Goal: Book appointment/travel/reservation

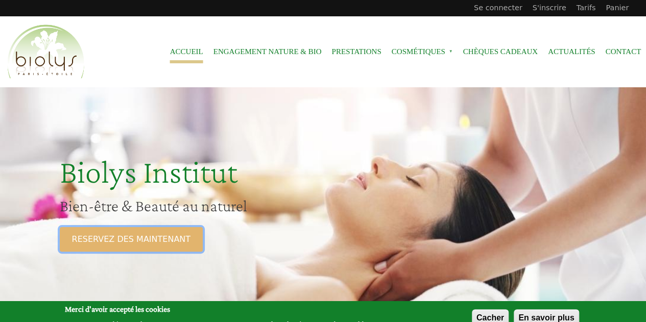
click at [136, 247] on link "RESERVEZ DES MAINTENANT" at bounding box center [131, 239] width 143 height 25
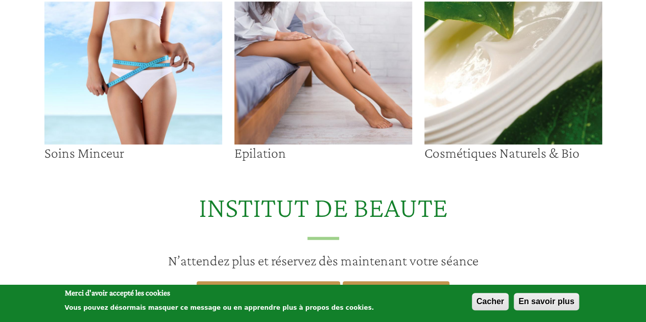
scroll to position [251, 0]
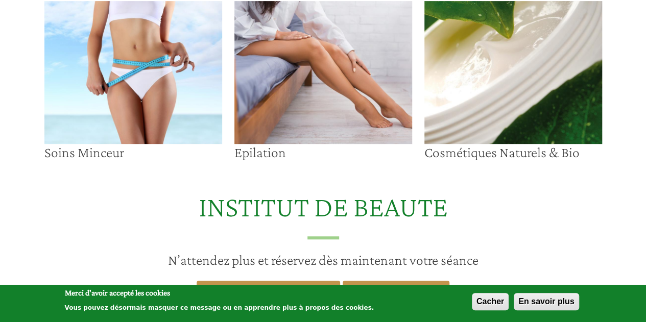
click at [294, 86] on img at bounding box center [324, 72] width 178 height 143
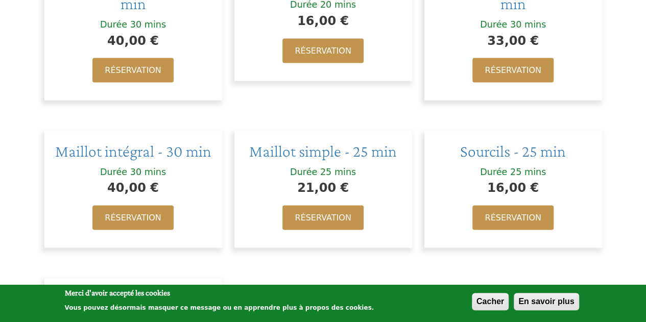
scroll to position [984, 0]
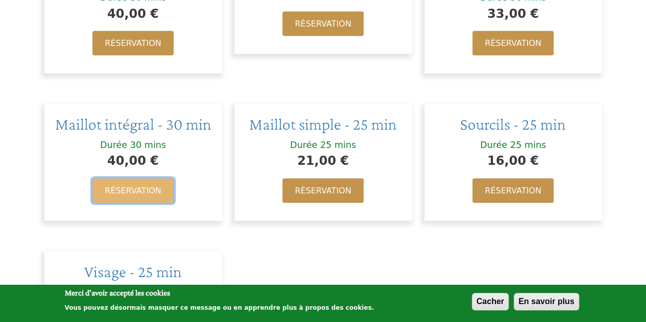
click at [136, 179] on link "Réservation" at bounding box center [132, 191] width 81 height 25
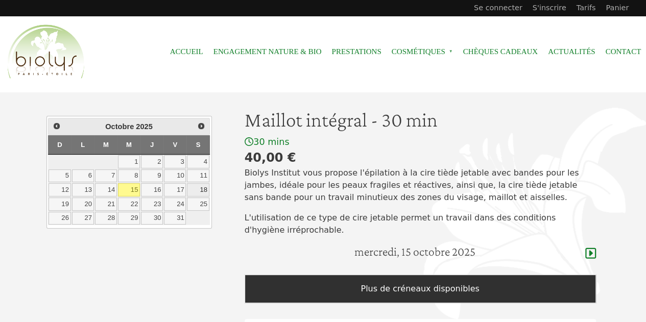
click at [197, 188] on link "18" at bounding box center [198, 189] width 22 height 13
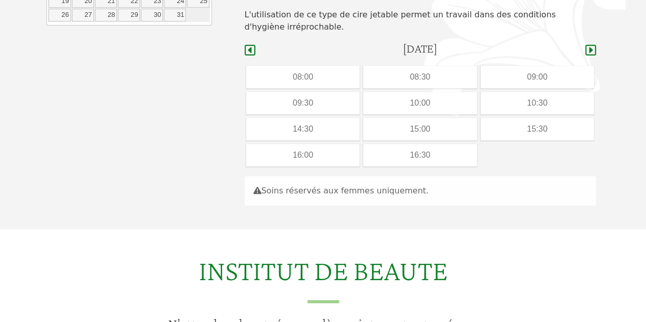
scroll to position [202, 0]
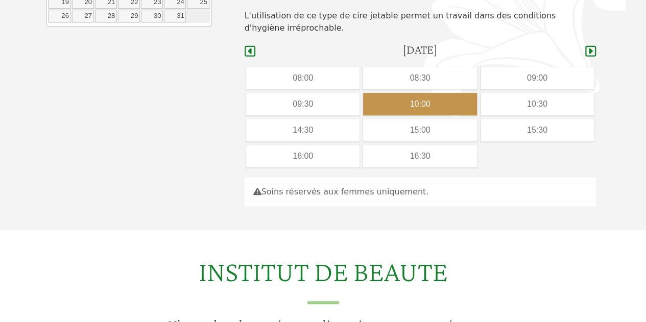
click at [429, 103] on div "10:00" at bounding box center [419, 104] width 113 height 22
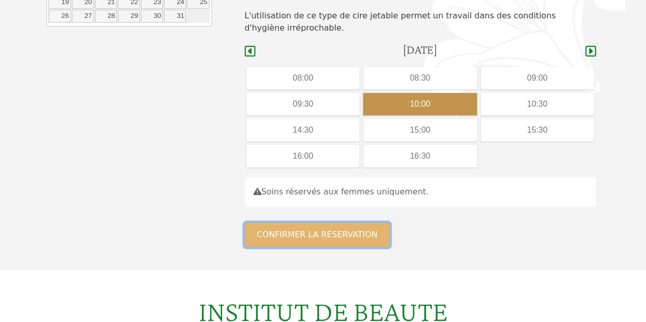
click at [336, 232] on button "Confirmer la réservation" at bounding box center [318, 235] width 146 height 25
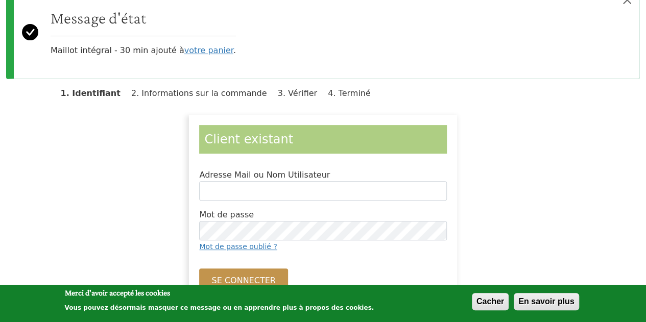
scroll to position [144, 0]
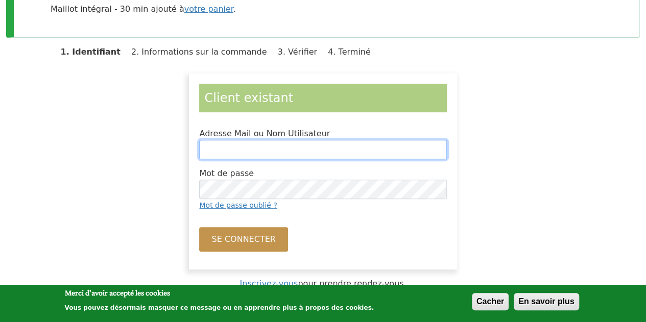
click at [273, 149] on input "Adresse Mail ou Nom Utilisateur" at bounding box center [322, 149] width 247 height 19
type input "**********"
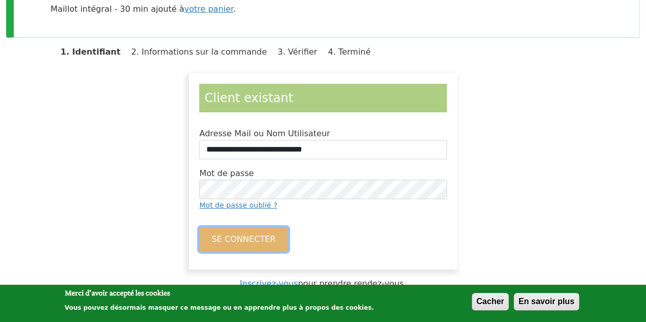
click at [245, 240] on button "Se connecter" at bounding box center [243, 239] width 88 height 25
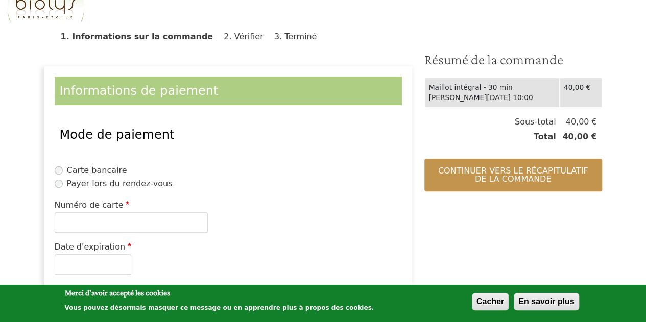
scroll to position [57, 0]
click at [120, 183] on label "Payer lors du rendez-vous" at bounding box center [120, 183] width 106 height 12
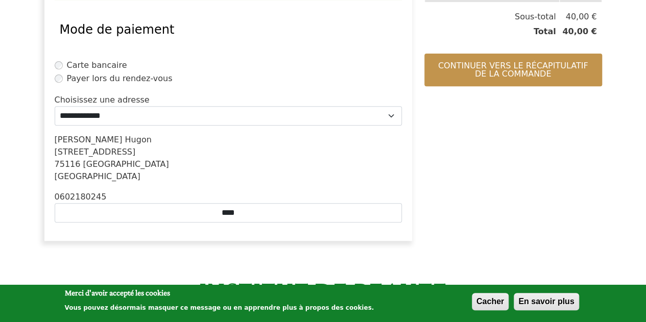
scroll to position [164, 0]
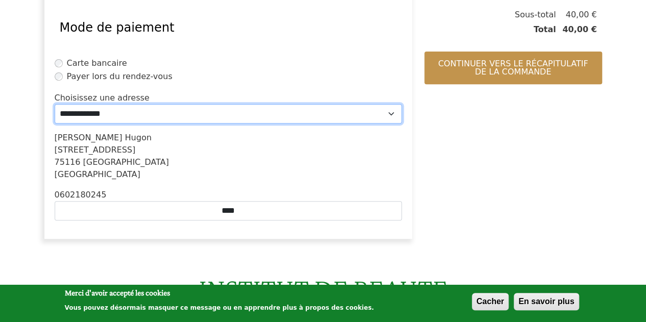
click at [215, 112] on select "**********" at bounding box center [228, 113] width 347 height 19
select select "****"
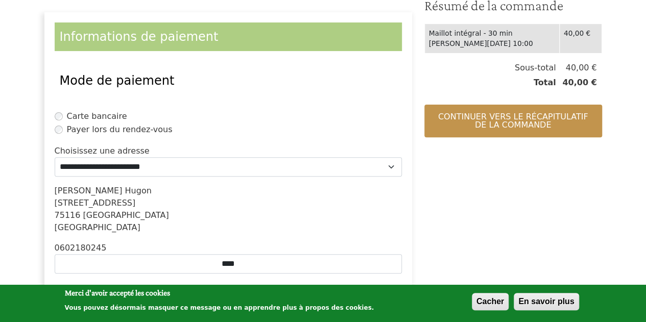
scroll to position [110, 0]
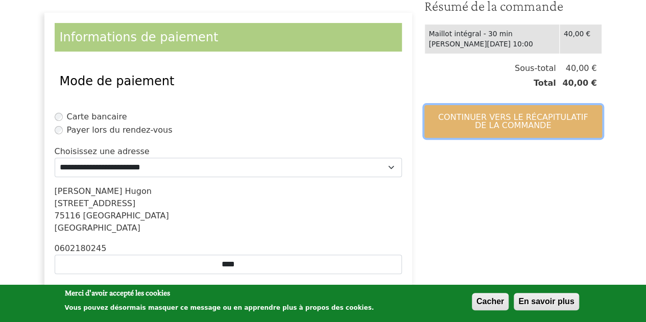
click at [541, 114] on button "Continuer vers le récapitulatif de la commande" at bounding box center [514, 121] width 178 height 33
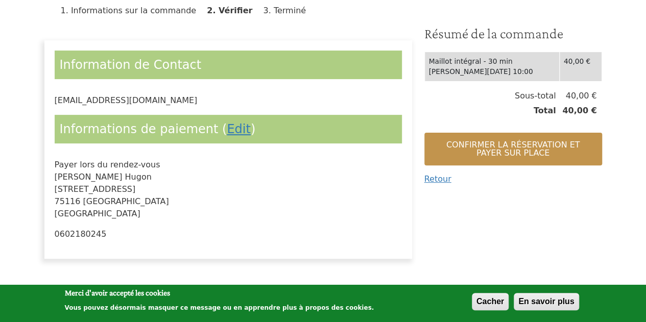
scroll to position [95, 0]
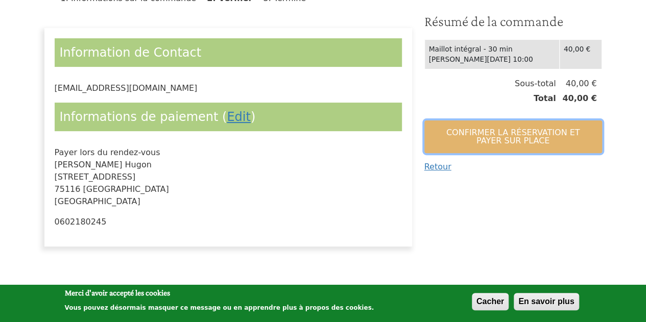
click at [527, 146] on button "Confirmer la réservation et payer sur place" at bounding box center [514, 137] width 178 height 33
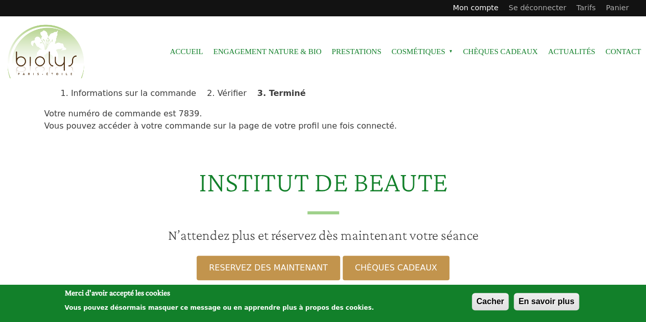
click at [500, 7] on link "Mon compte" at bounding box center [476, 8] width 56 height 16
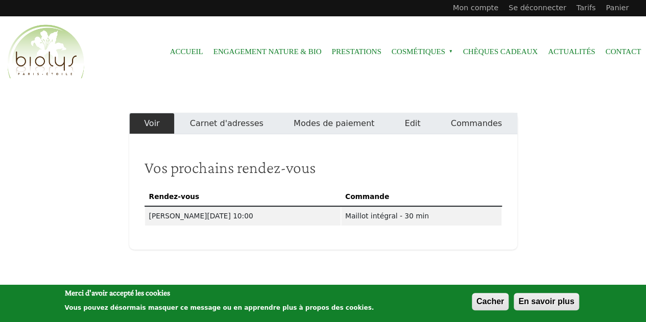
click at [545, 189] on main "Primary tabs Voir Carnet d'adresses Modes de paiement Edit Commandes Vos procha…" at bounding box center [323, 181] width 646 height 188
